Goal: Task Accomplishment & Management: Manage account settings

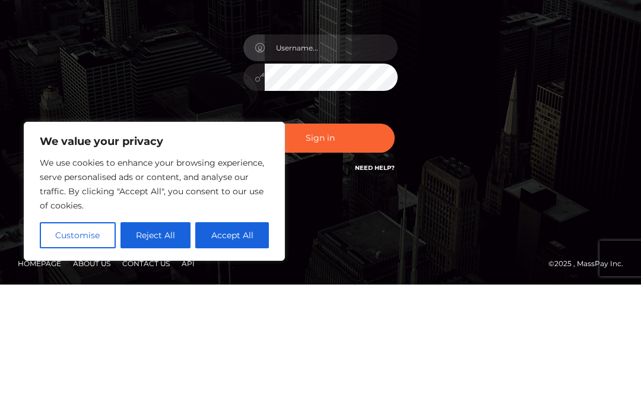
click at [224, 357] on button "Accept All" at bounding box center [232, 370] width 74 height 26
checkbox input "true"
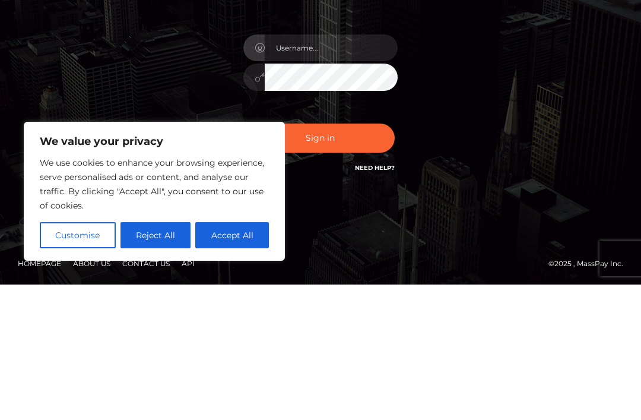
scroll to position [59, 0]
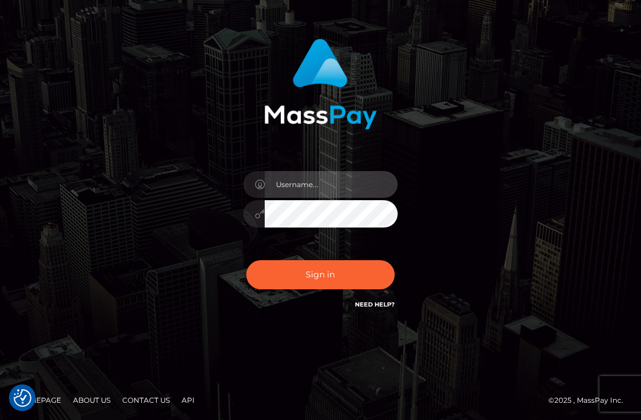
click at [360, 185] on input "text" at bounding box center [331, 184] width 133 height 27
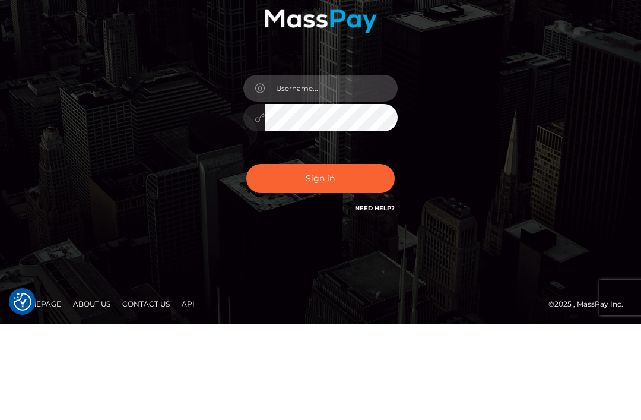
type input "[EMAIL_ADDRESS][DOMAIN_NAME]"
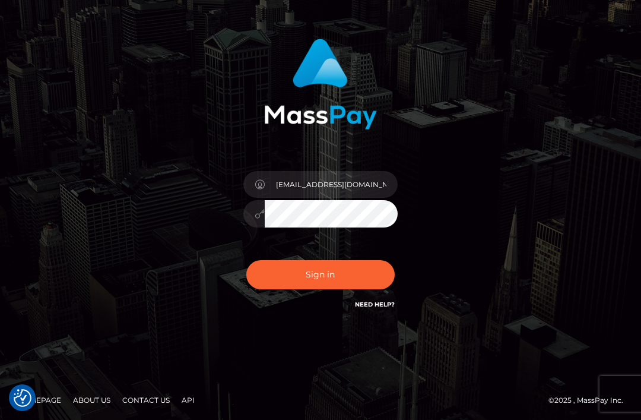
click at [357, 273] on button "Sign in" at bounding box center [320, 274] width 148 height 29
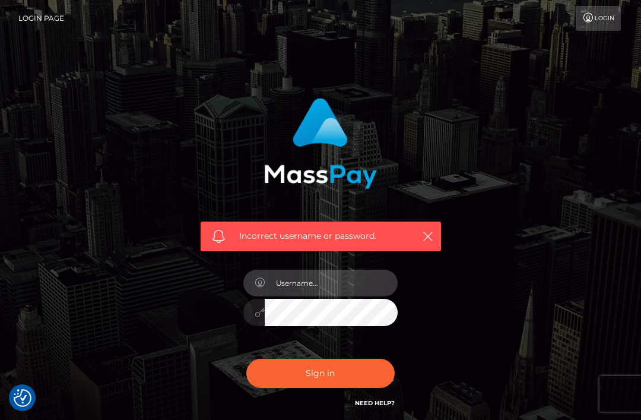
scroll to position [5, 0]
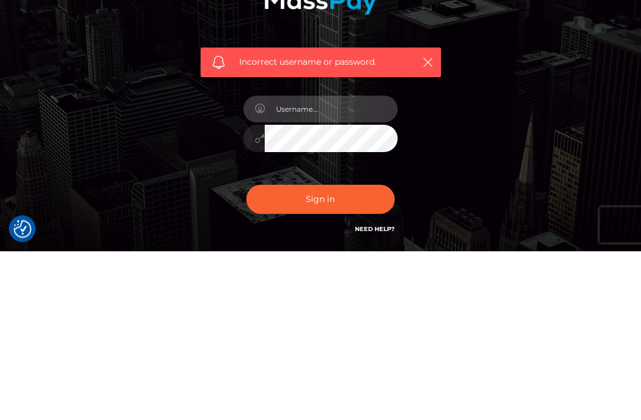
type input "[EMAIL_ADDRESS][DOMAIN_NAME]"
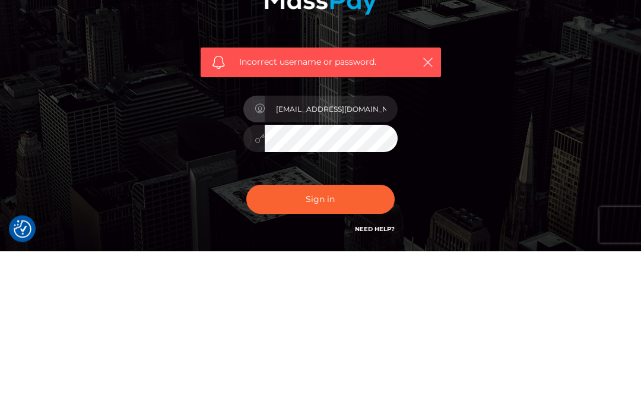
scroll to position [99, 0]
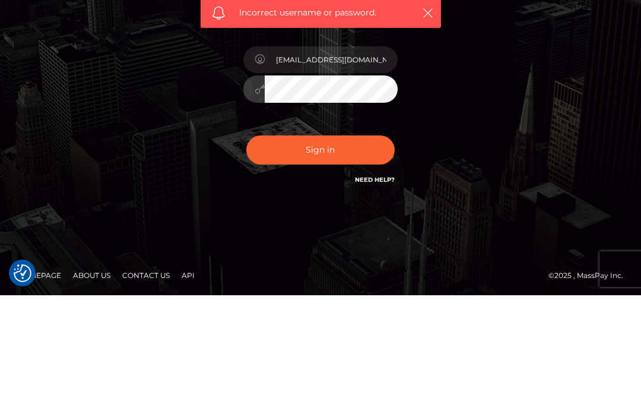
click at [353, 260] on button "Sign in" at bounding box center [320, 274] width 148 height 29
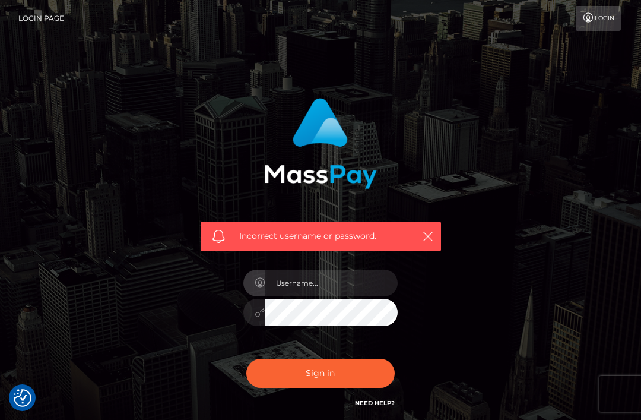
click at [31, 17] on link "Login Page" at bounding box center [41, 18] width 46 height 25
